Goal: Transaction & Acquisition: Purchase product/service

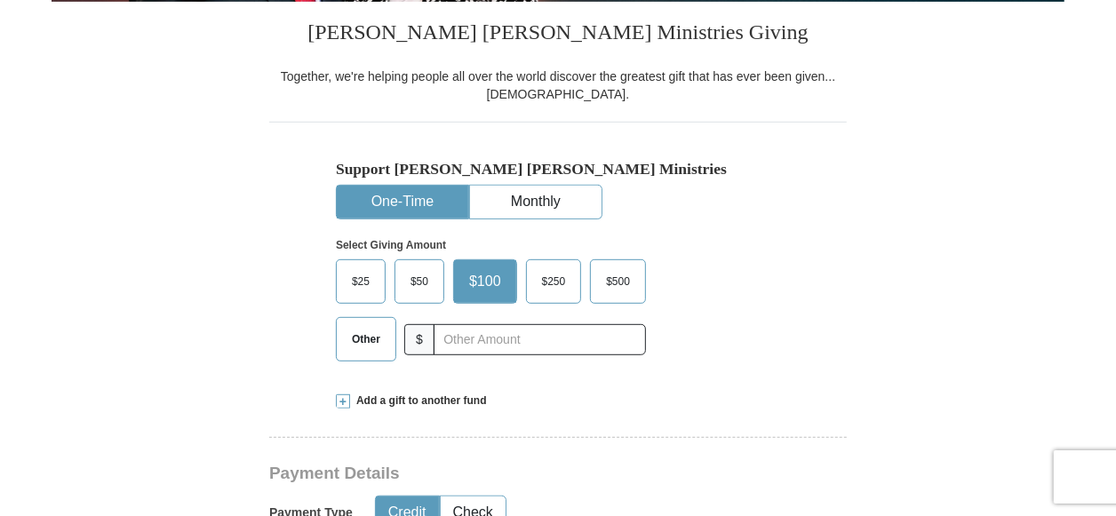
scroll to position [444, 0]
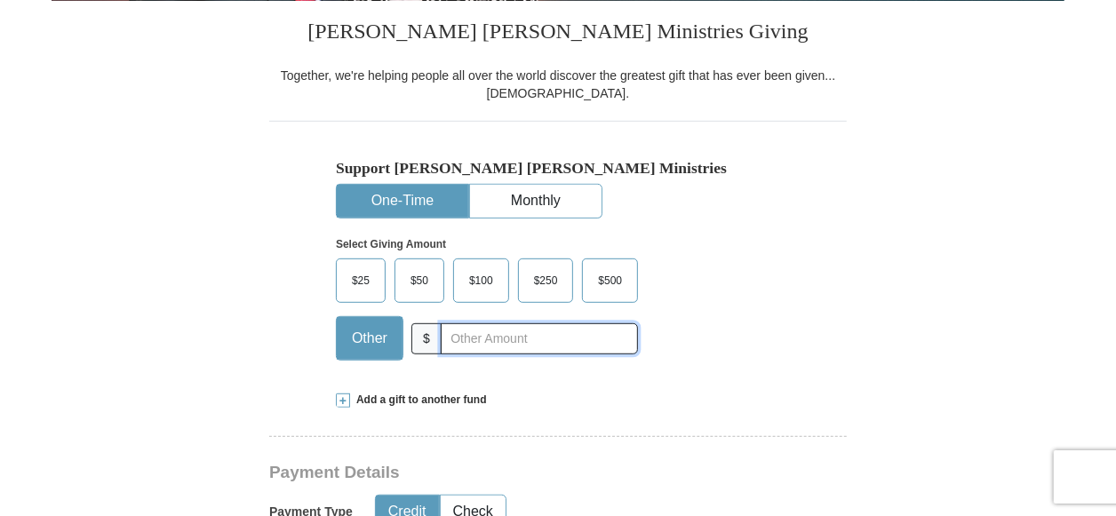
click at [461, 338] on input "text" at bounding box center [539, 338] width 197 height 31
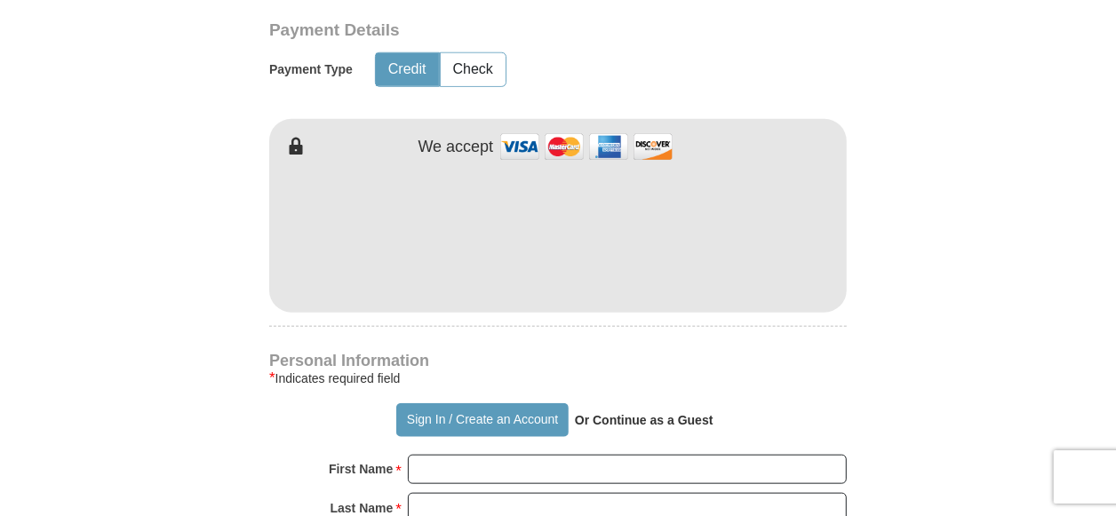
scroll to position [888, 0]
type input "180"
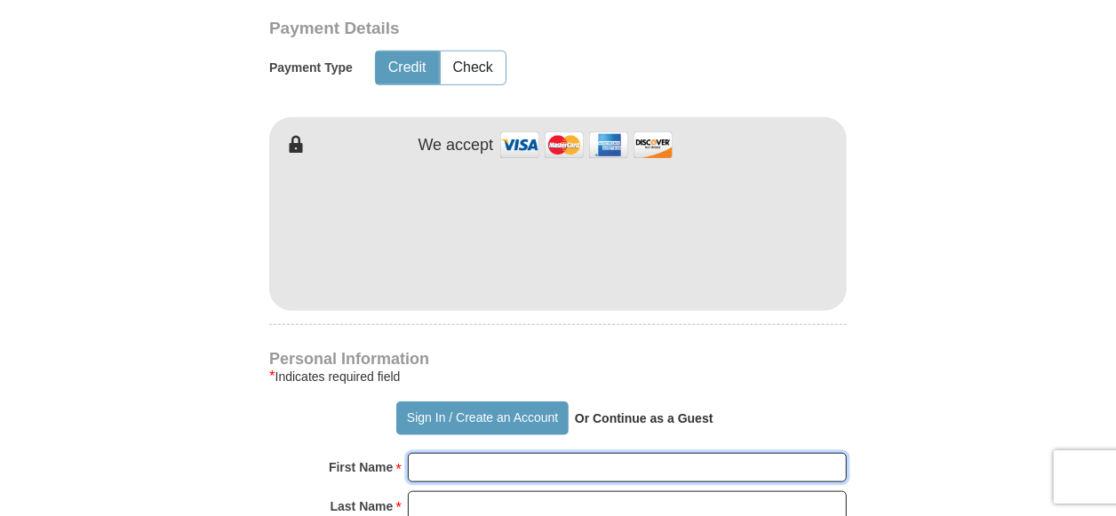
click at [484, 467] on input "First Name *" at bounding box center [627, 468] width 439 height 30
type input "[PERSON_NAME]"
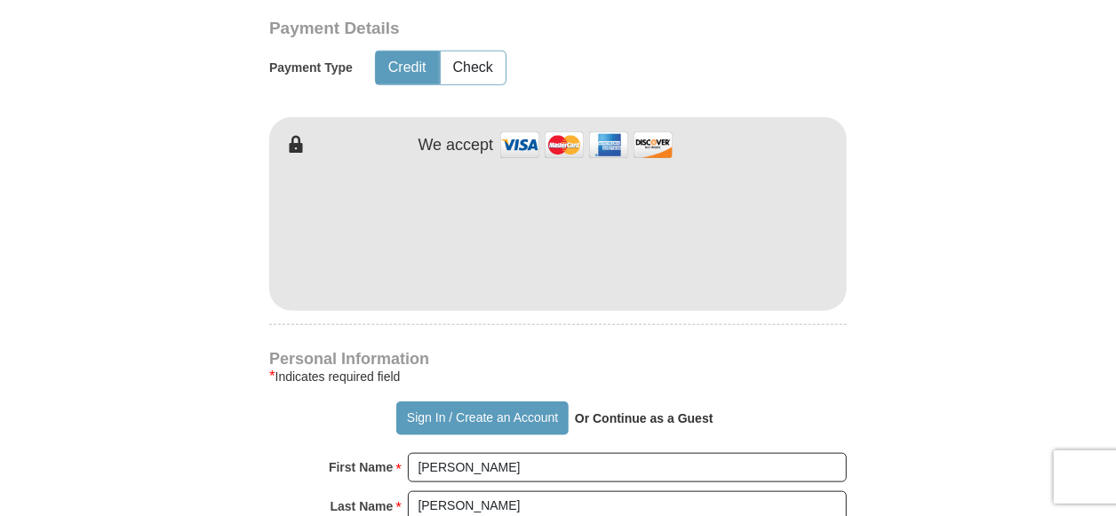
type input "[EMAIL_ADDRESS][DOMAIN_NAME]"
type input "[STREET_ADDRESS]"
type input "Awendaw"
type input "29429"
type input "8439283327"
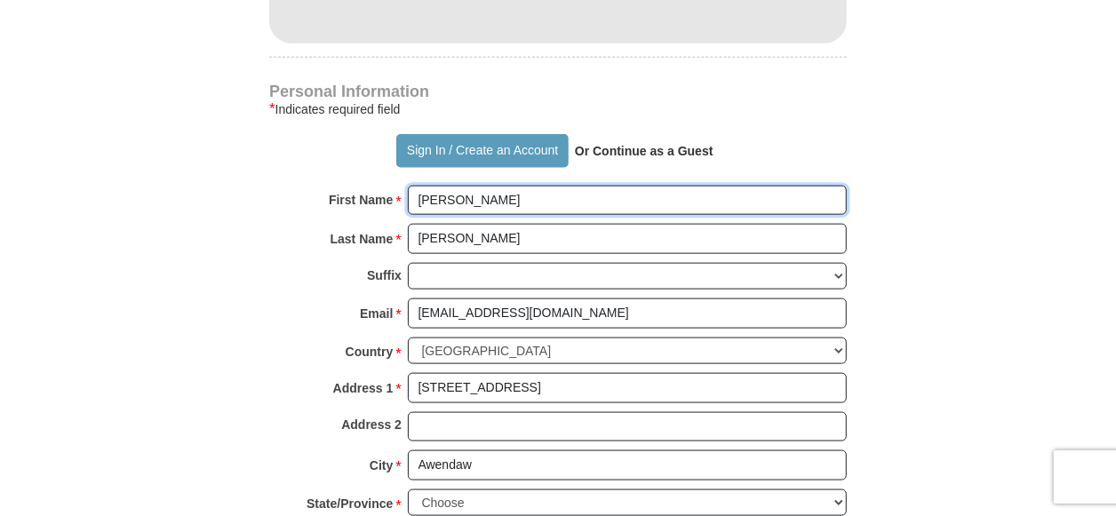
scroll to position [1243, 0]
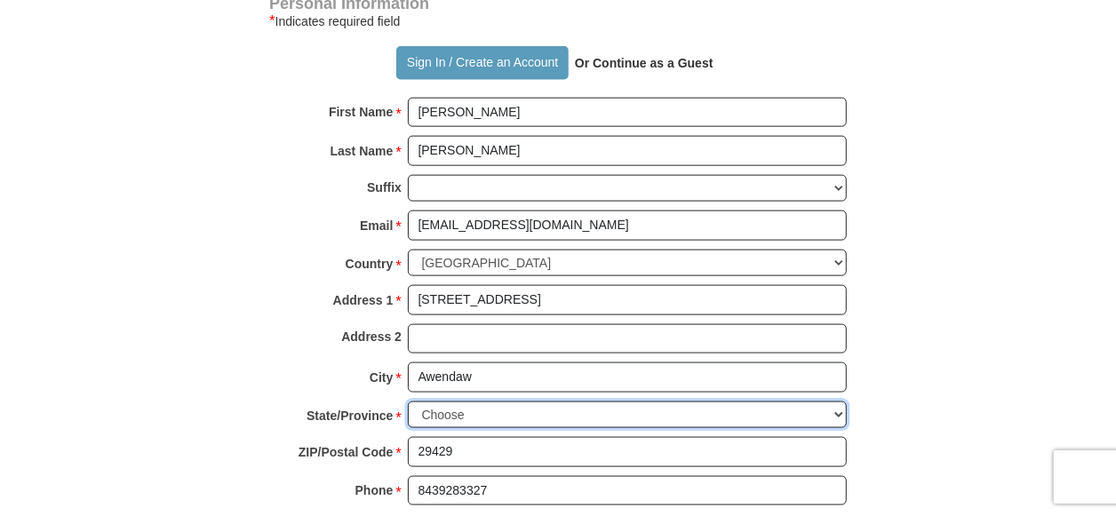
click at [475, 407] on select "Choose [US_STATE] [US_STATE] [US_STATE] [US_STATE] [US_STATE] Armed Forces Amer…" at bounding box center [627, 415] width 439 height 28
select select "SC"
click at [408, 401] on select "Choose [US_STATE] [US_STATE] [US_STATE] [US_STATE] [US_STATE] Armed Forces Amer…" at bounding box center [627, 415] width 439 height 28
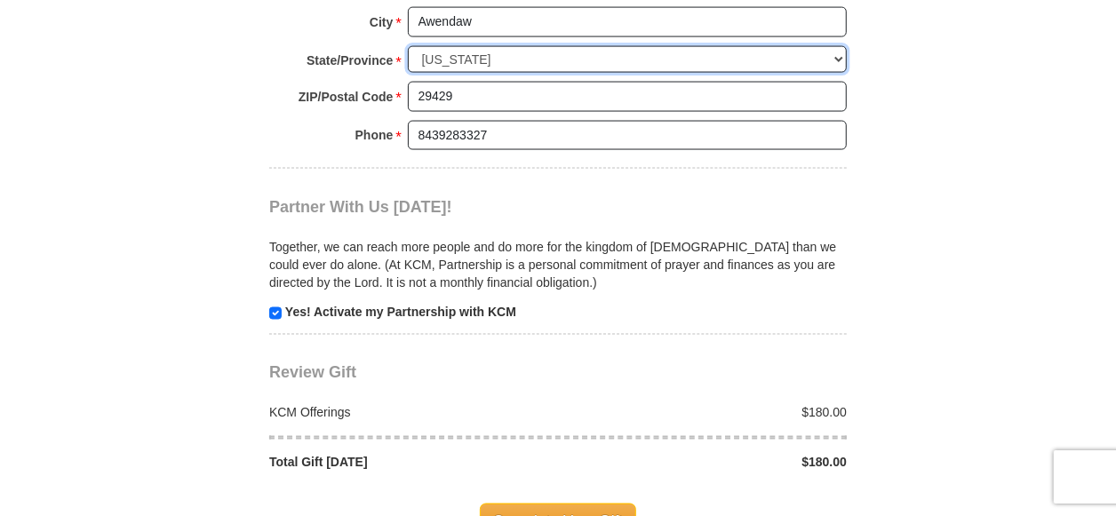
scroll to position [1688, 0]
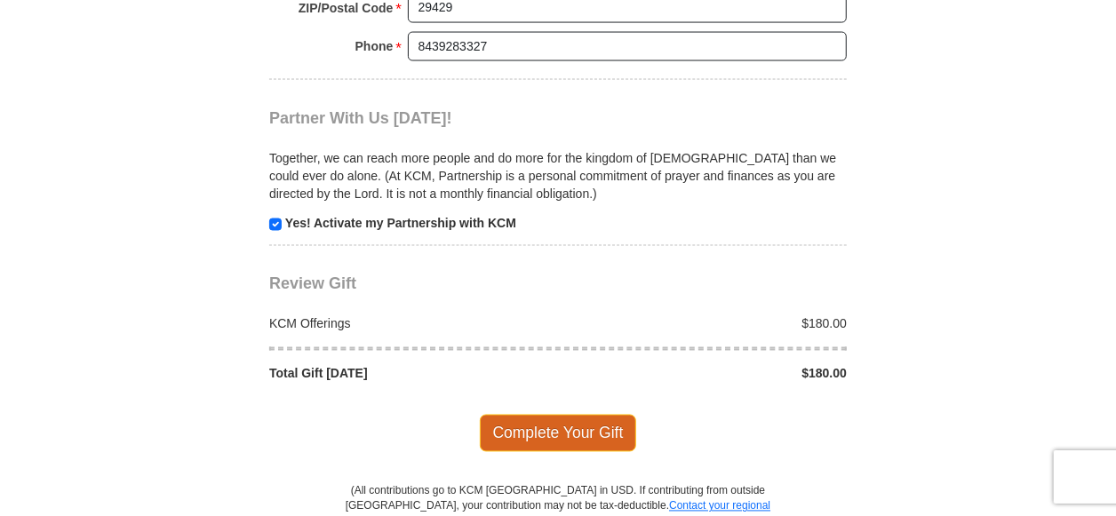
click at [546, 418] on span "Complete Your Gift" at bounding box center [558, 433] width 157 height 37
